Goal: Transaction & Acquisition: Purchase product/service

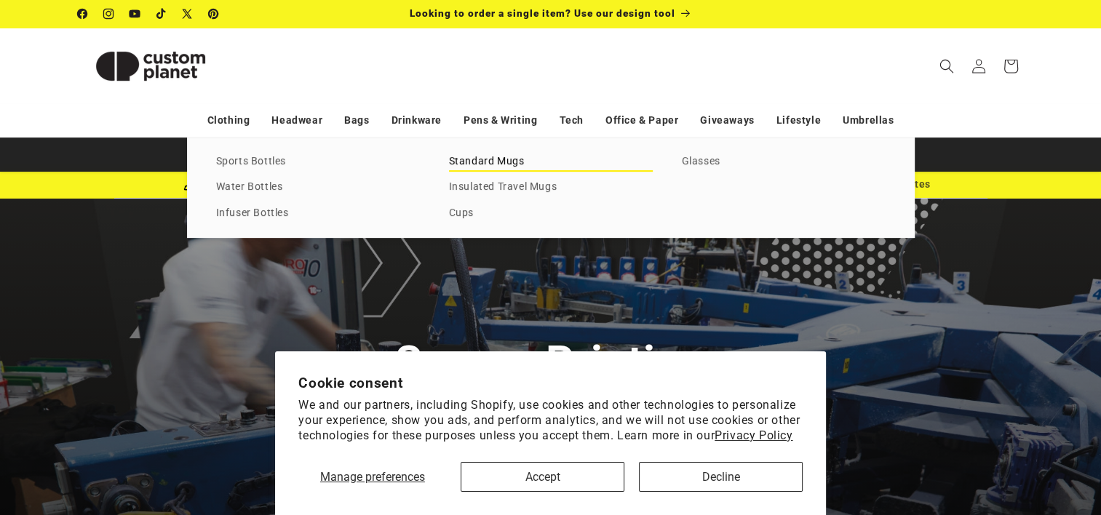
click at [498, 156] on link "Standard Mugs" at bounding box center [551, 162] width 204 height 20
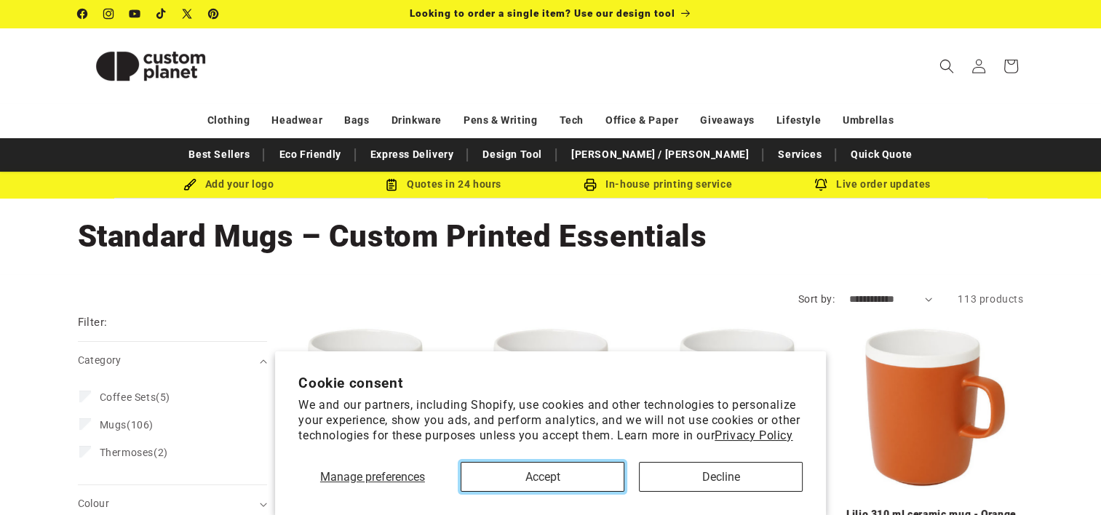
click at [551, 482] on button "Accept" at bounding box center [543, 477] width 164 height 30
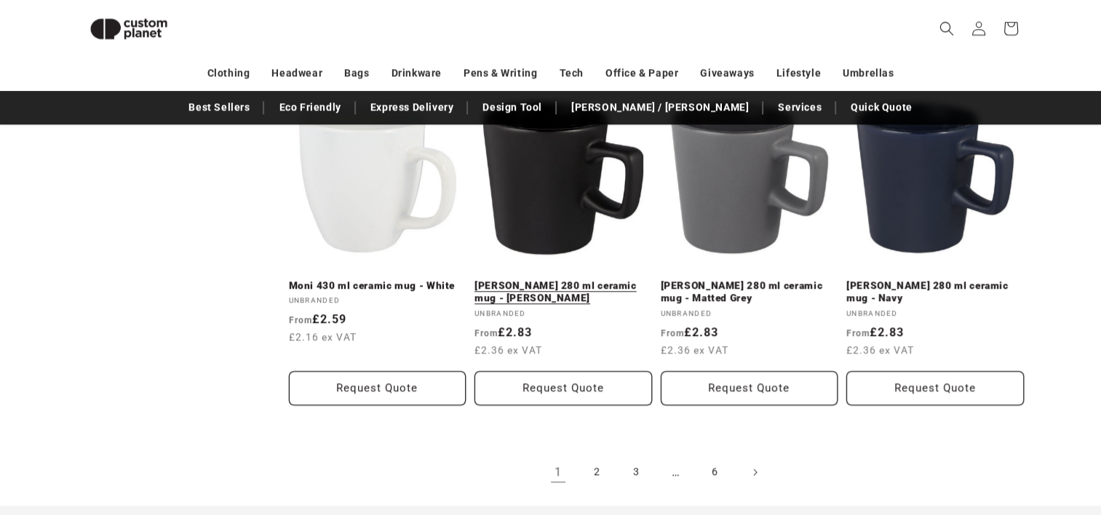
scroll to position [1583, 0]
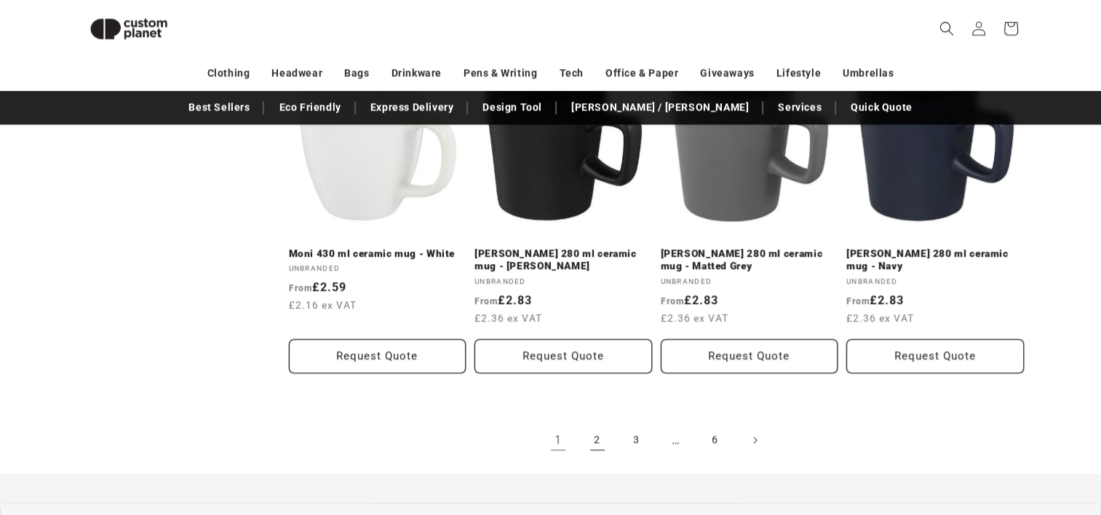
click at [597, 442] on link "2" at bounding box center [597, 440] width 32 height 32
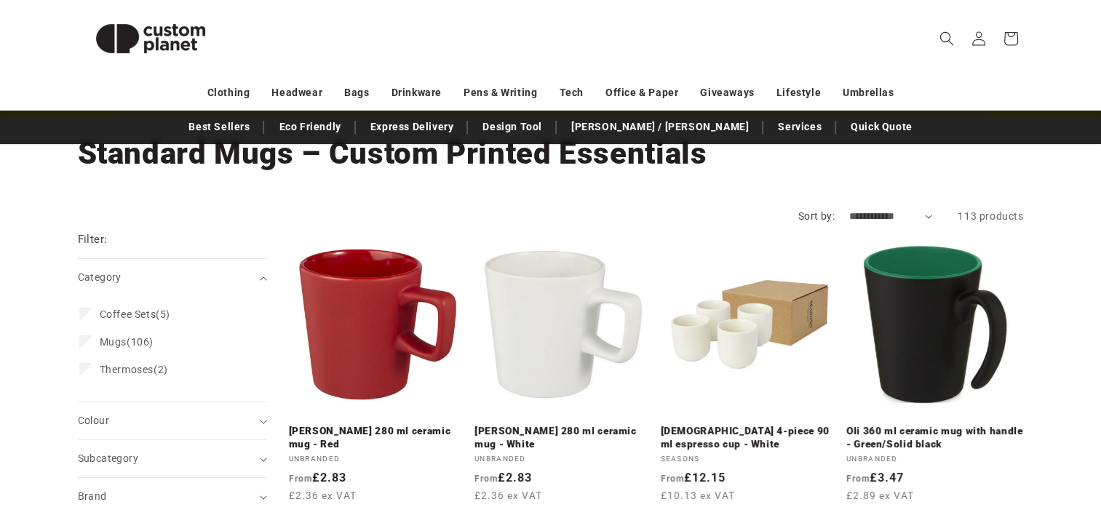
scroll to position [146, 0]
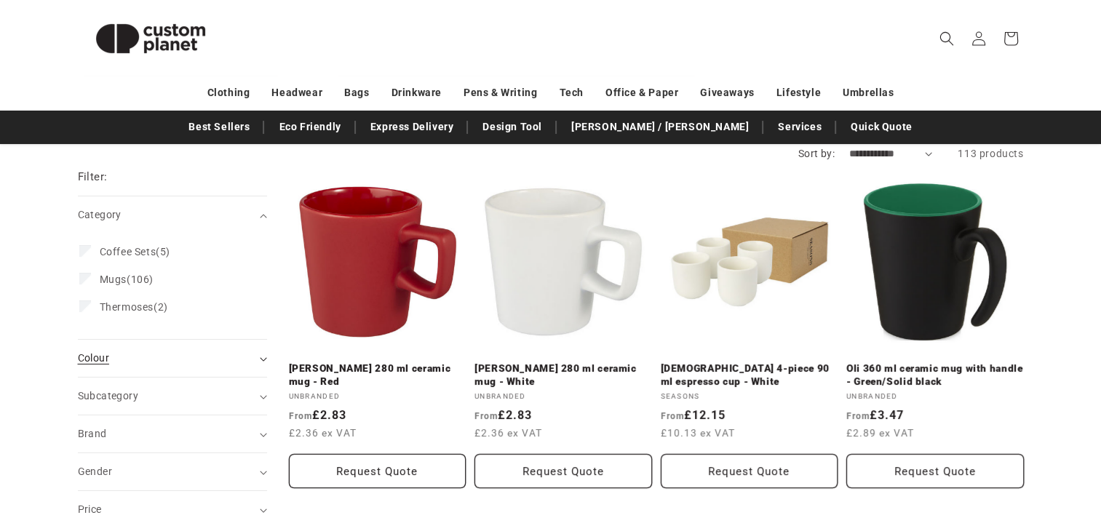
click at [109, 352] on div "Colour (0)" at bounding box center [166, 358] width 177 height 15
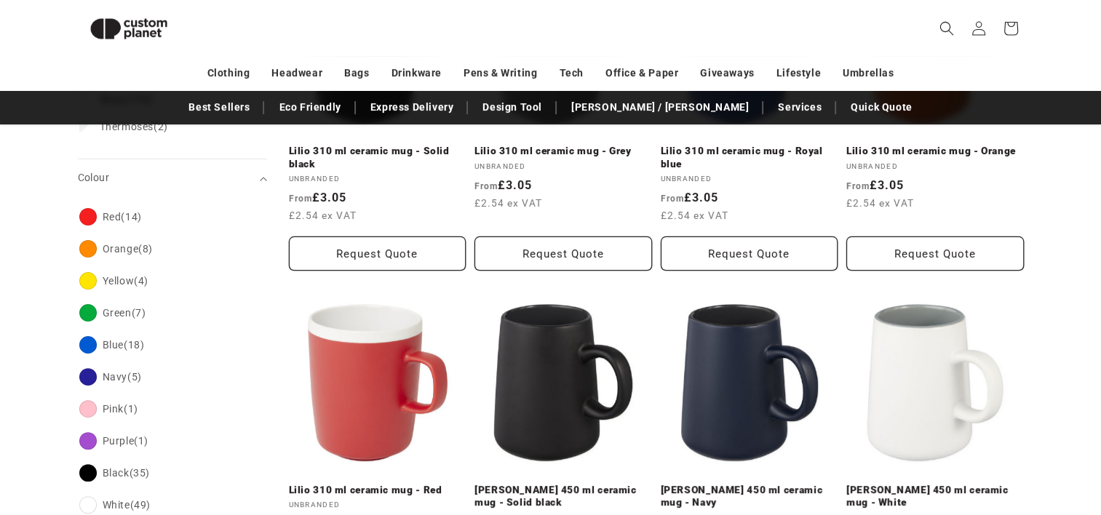
scroll to position [489, 0]
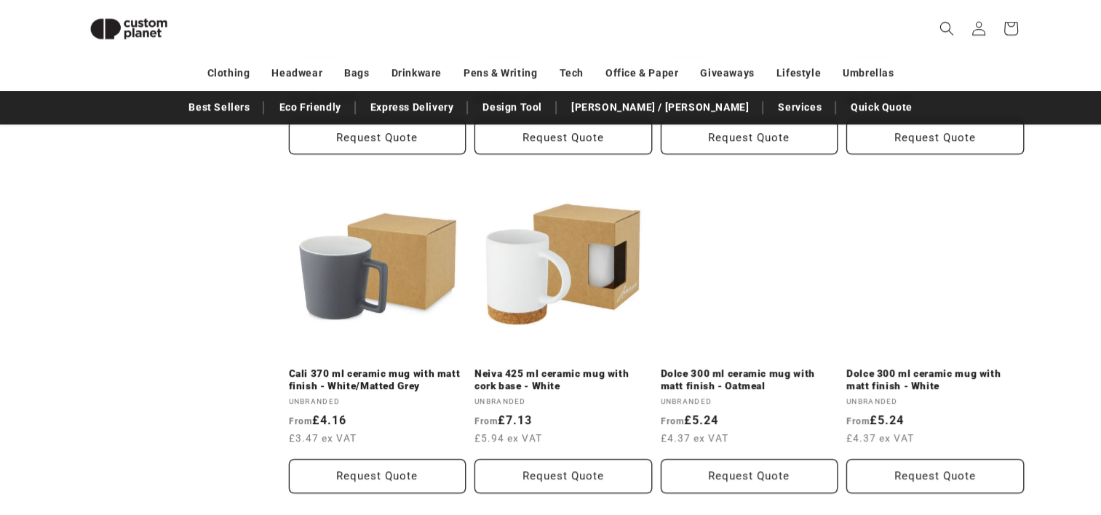
scroll to position [1148, 0]
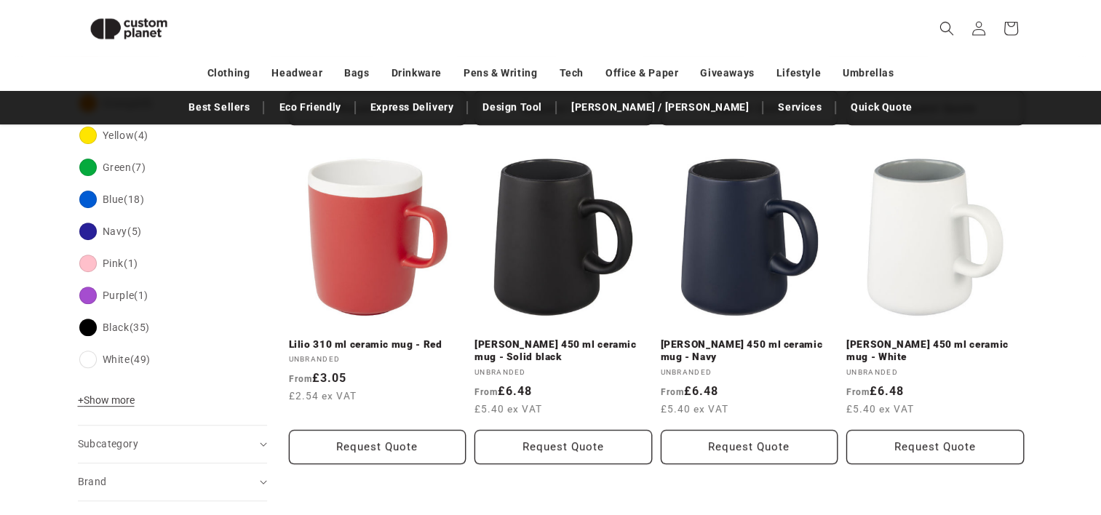
scroll to position [146, 0]
